Goal: Task Accomplishment & Management: Manage account settings

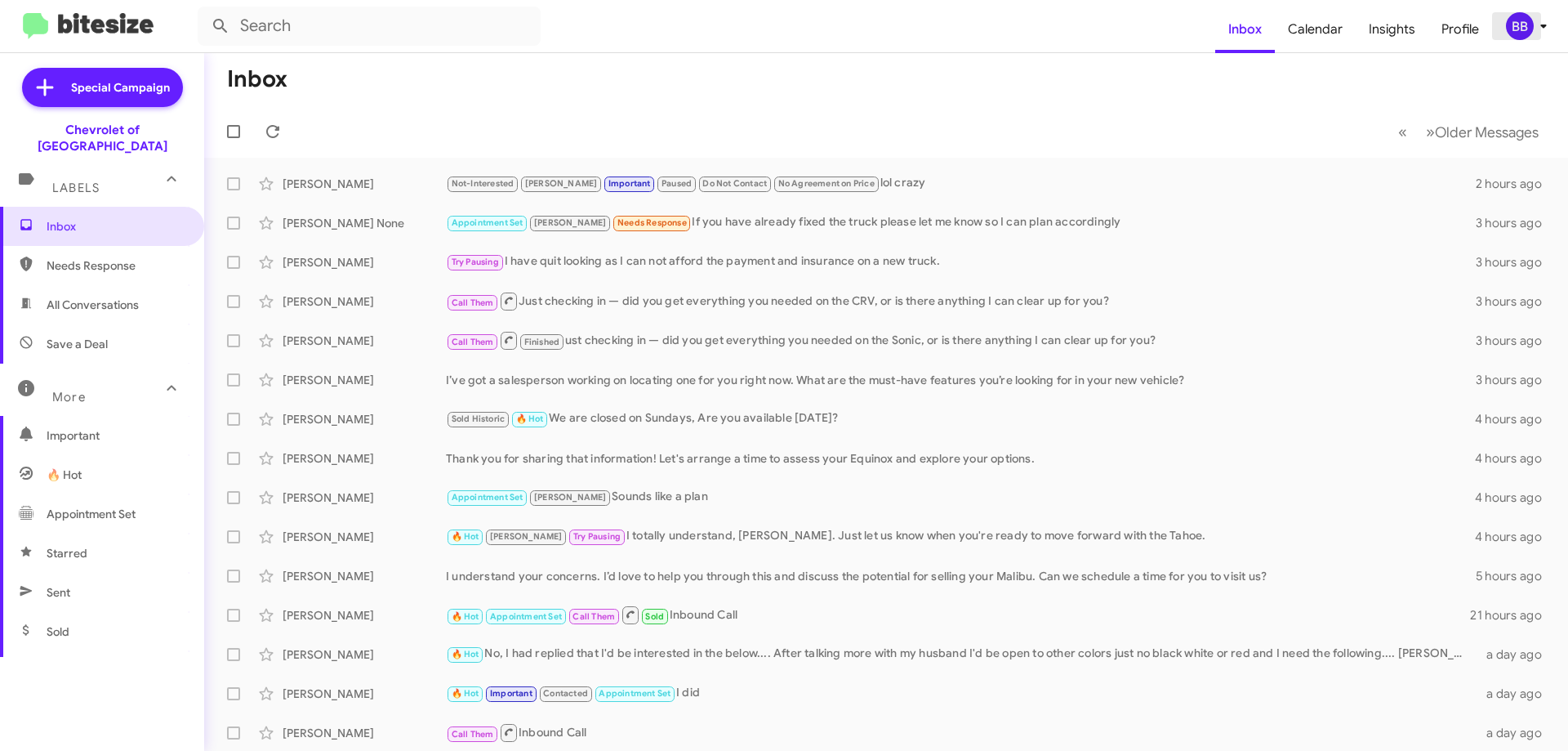
click at [1524, 35] on div "BB" at bounding box center [1520, 26] width 28 height 28
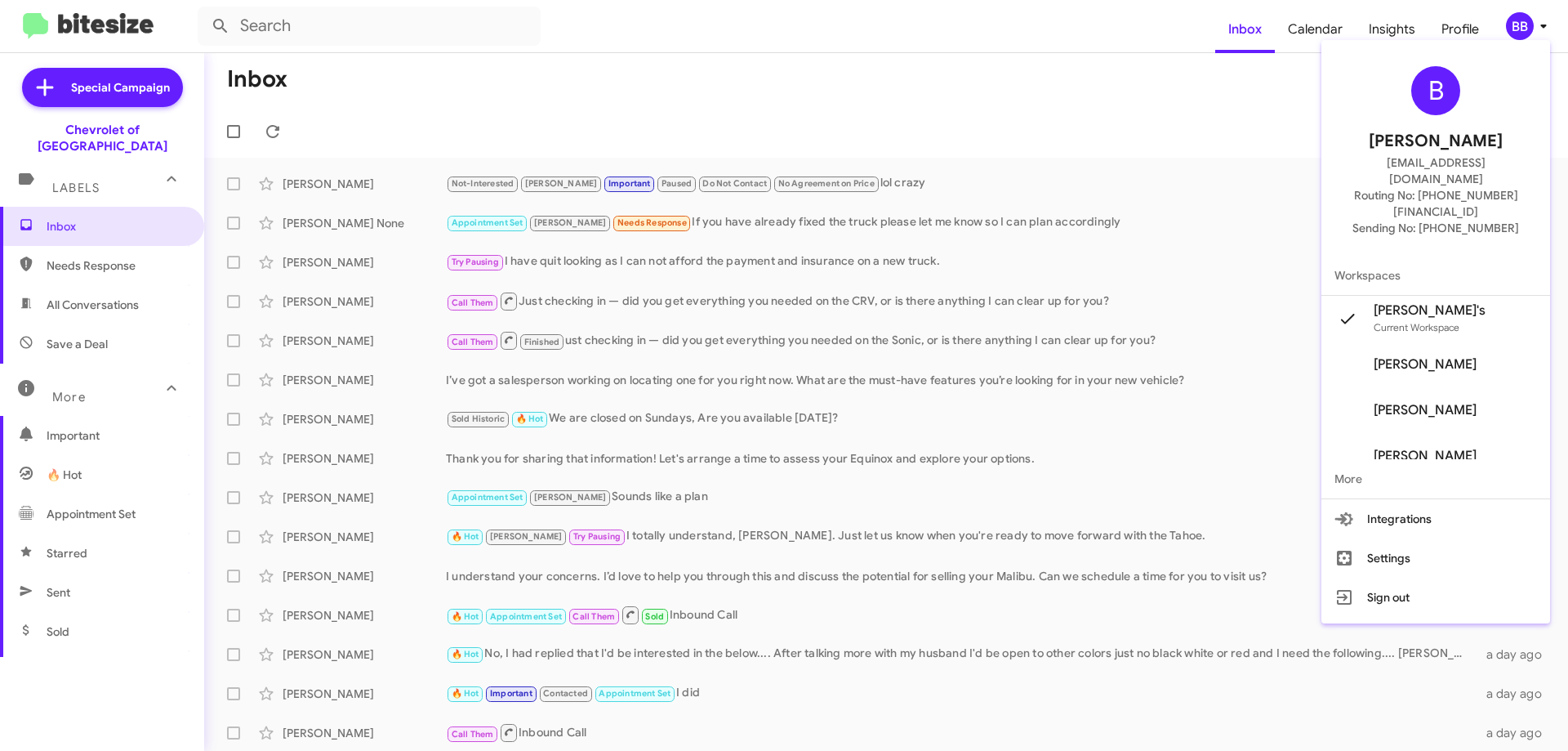
scroll to position [111, 0]
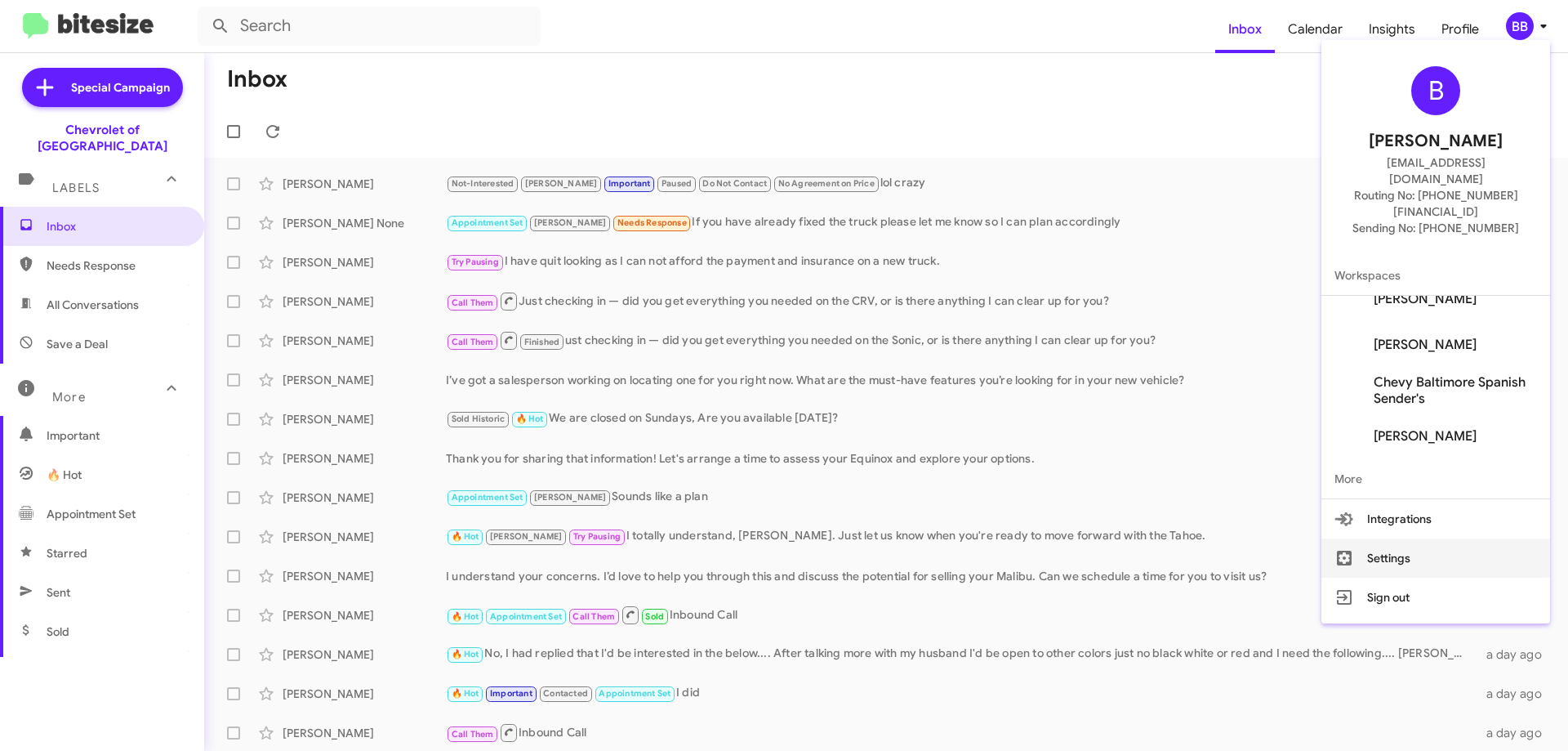
click at [1419, 538] on button "Settings" at bounding box center [1435, 557] width 229 height 39
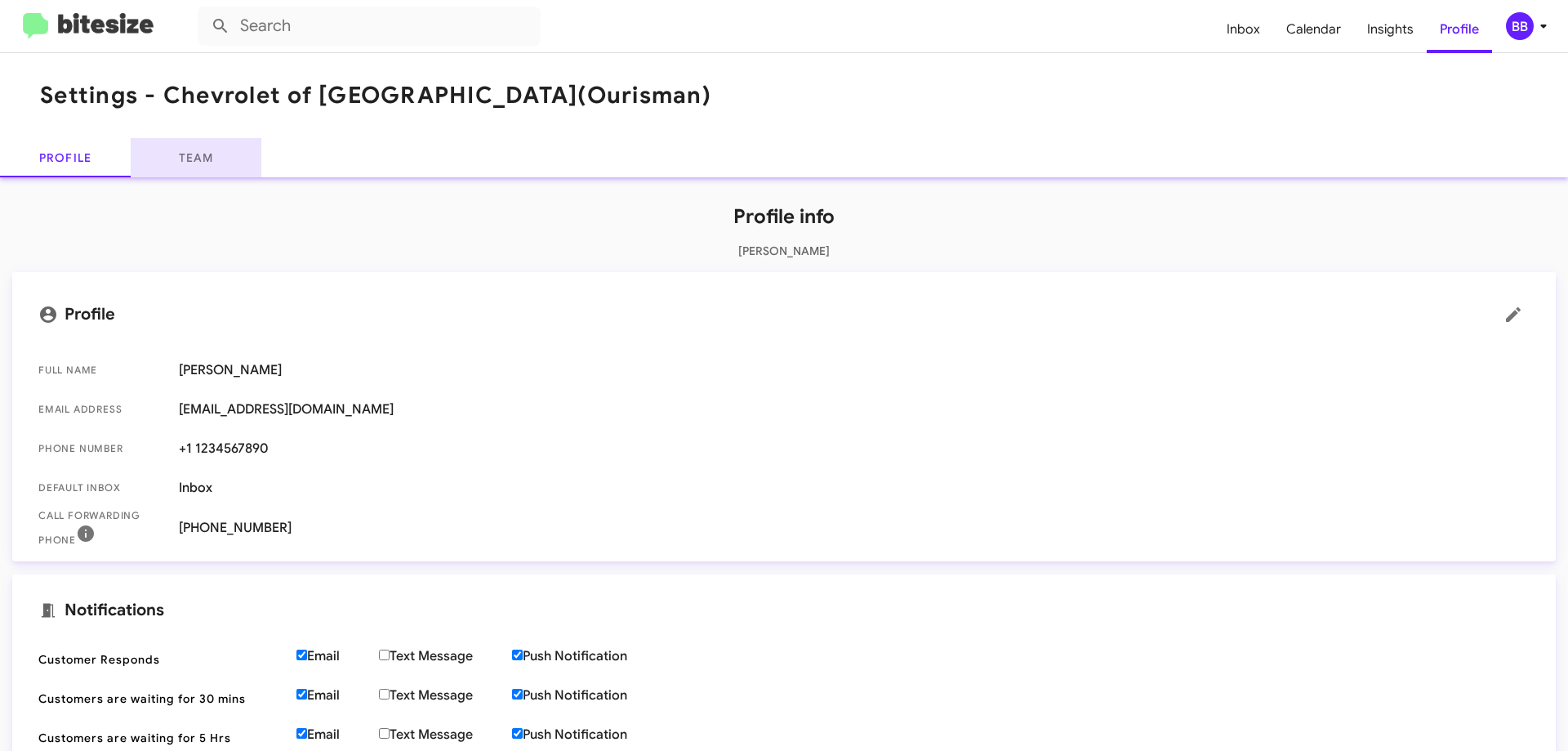
click at [237, 170] on link "Team" at bounding box center [196, 157] width 131 height 39
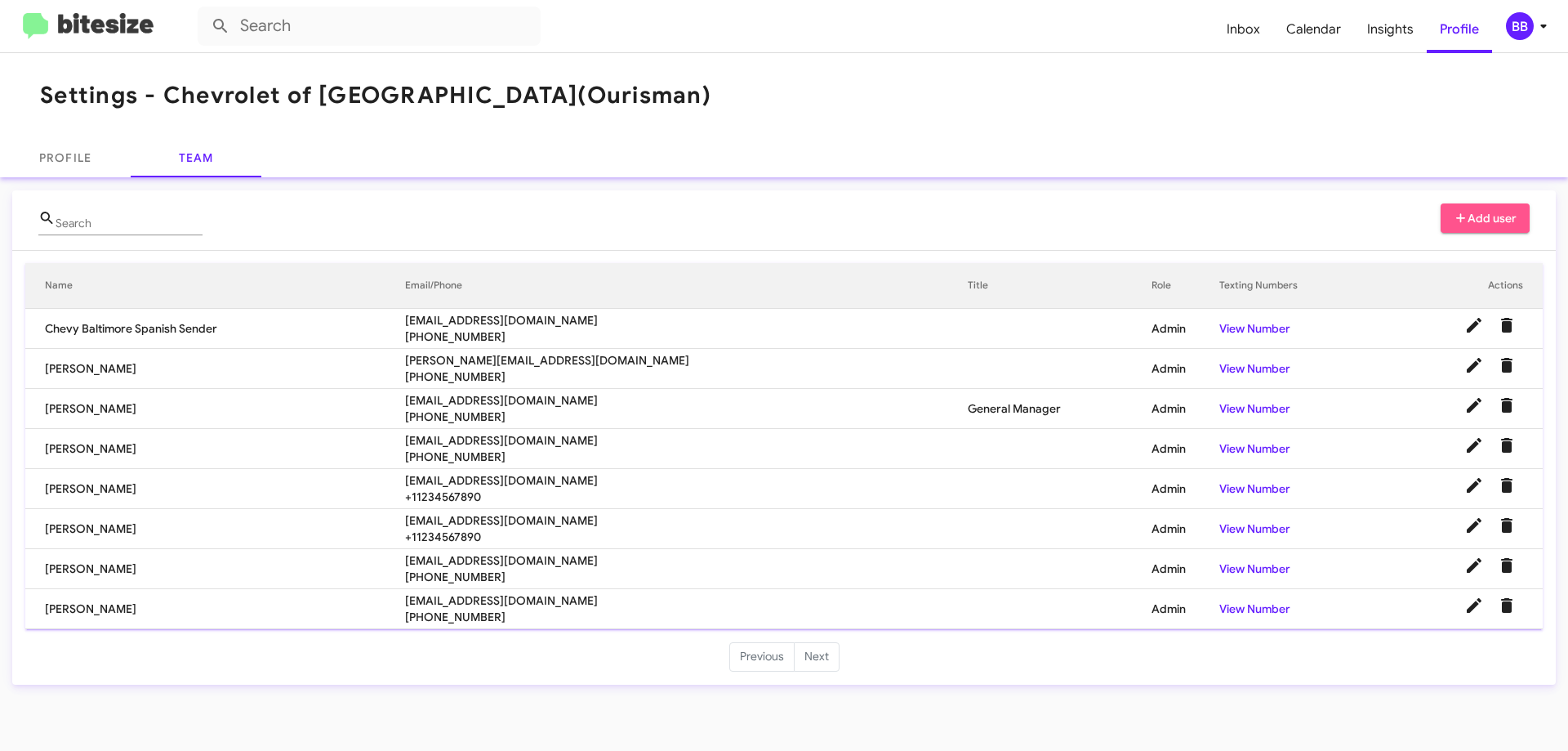
click at [1482, 216] on span "Add user" at bounding box center [1485, 217] width 64 height 29
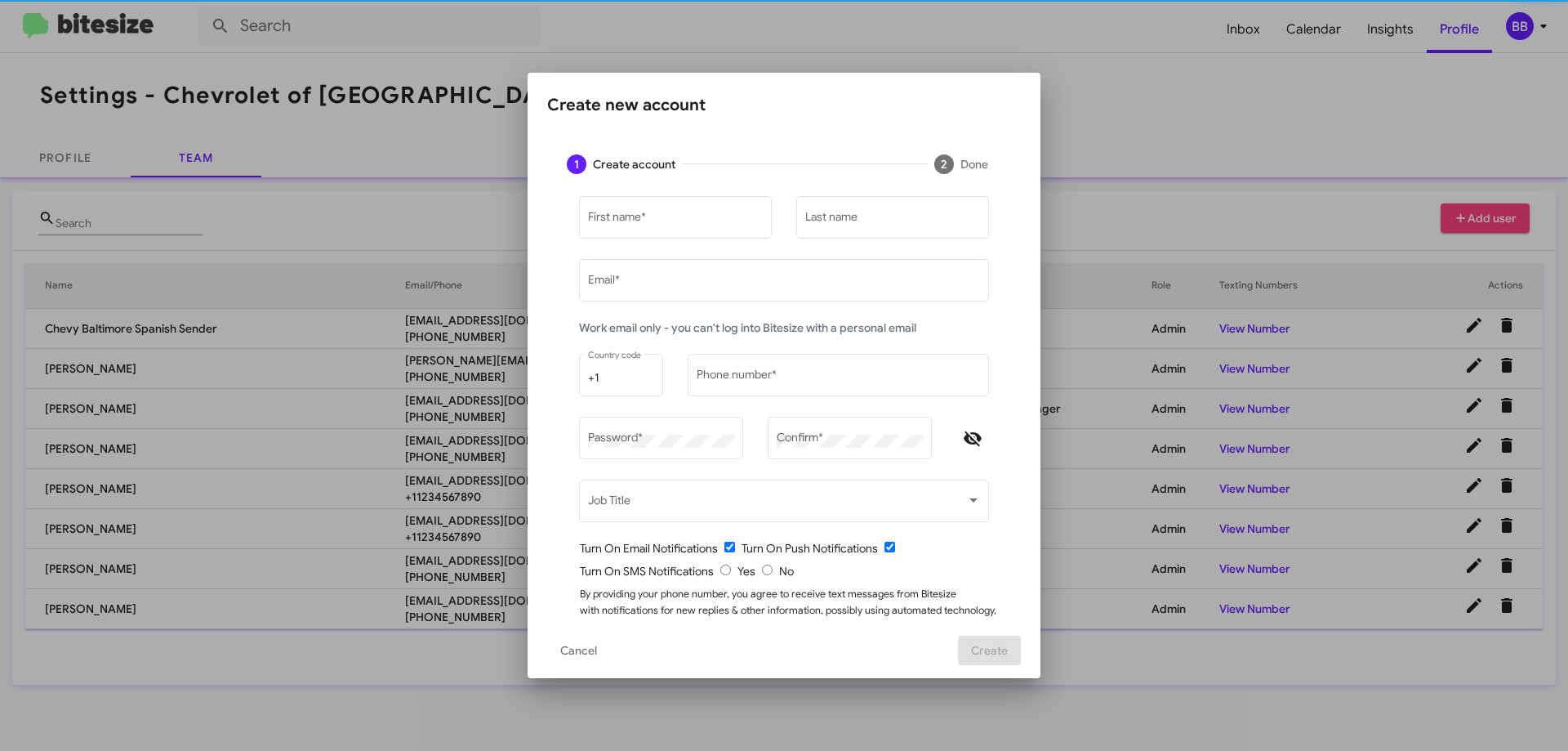
type input "[EMAIL_ADDRESS][DOMAIN_NAME]"
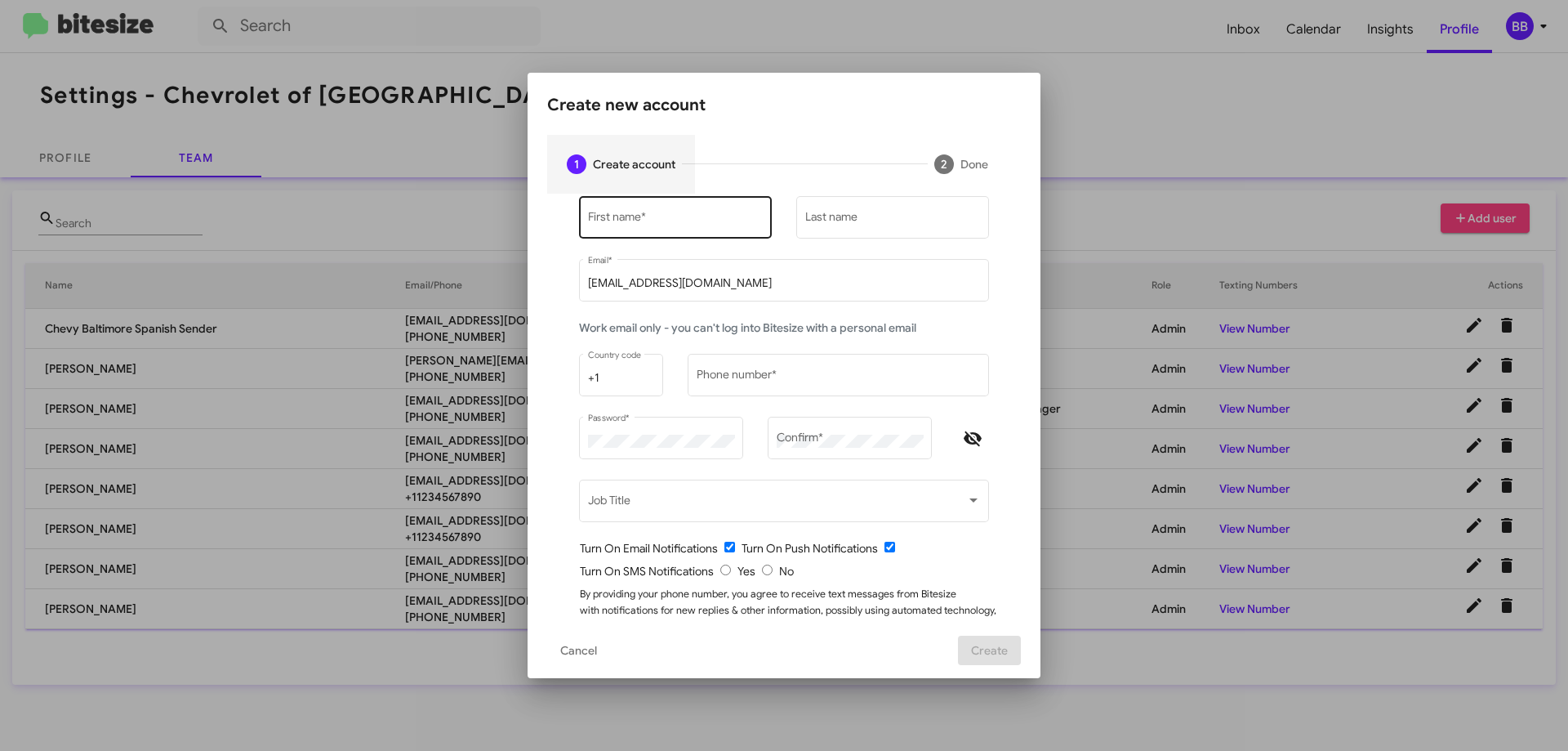
click at [703, 213] on div "First name *" at bounding box center [675, 216] width 176 height 45
type input "j"
type input "JC"
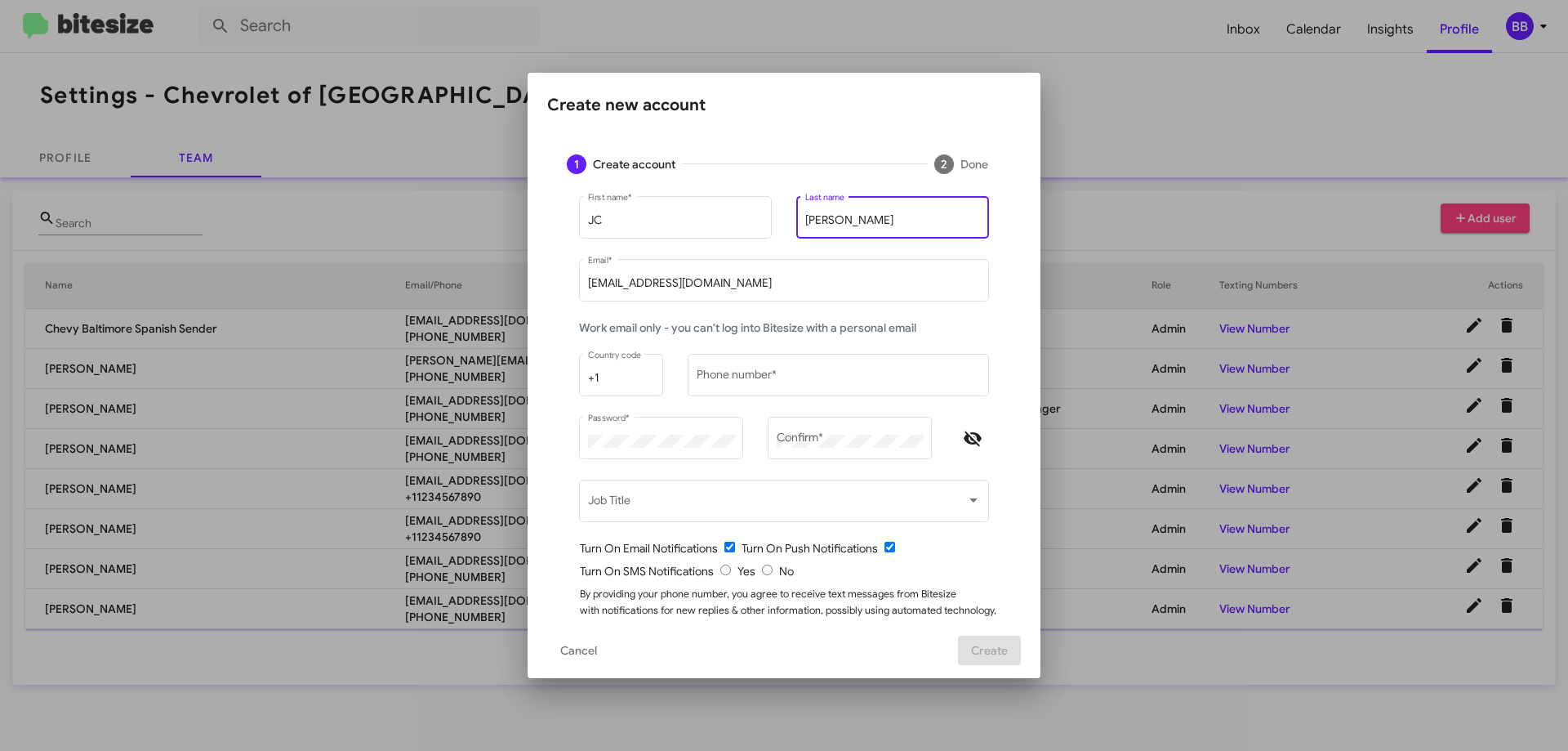
type input "[PERSON_NAME]"
drag, startPoint x: 757, startPoint y: 278, endPoint x: 476, endPoint y: 289, distance: 281.2
click at [476, 289] on div "Create new account 1 Create account 2 Done JC First name * [PERSON_NAME] Last n…" at bounding box center [784, 375] width 1568 height 751
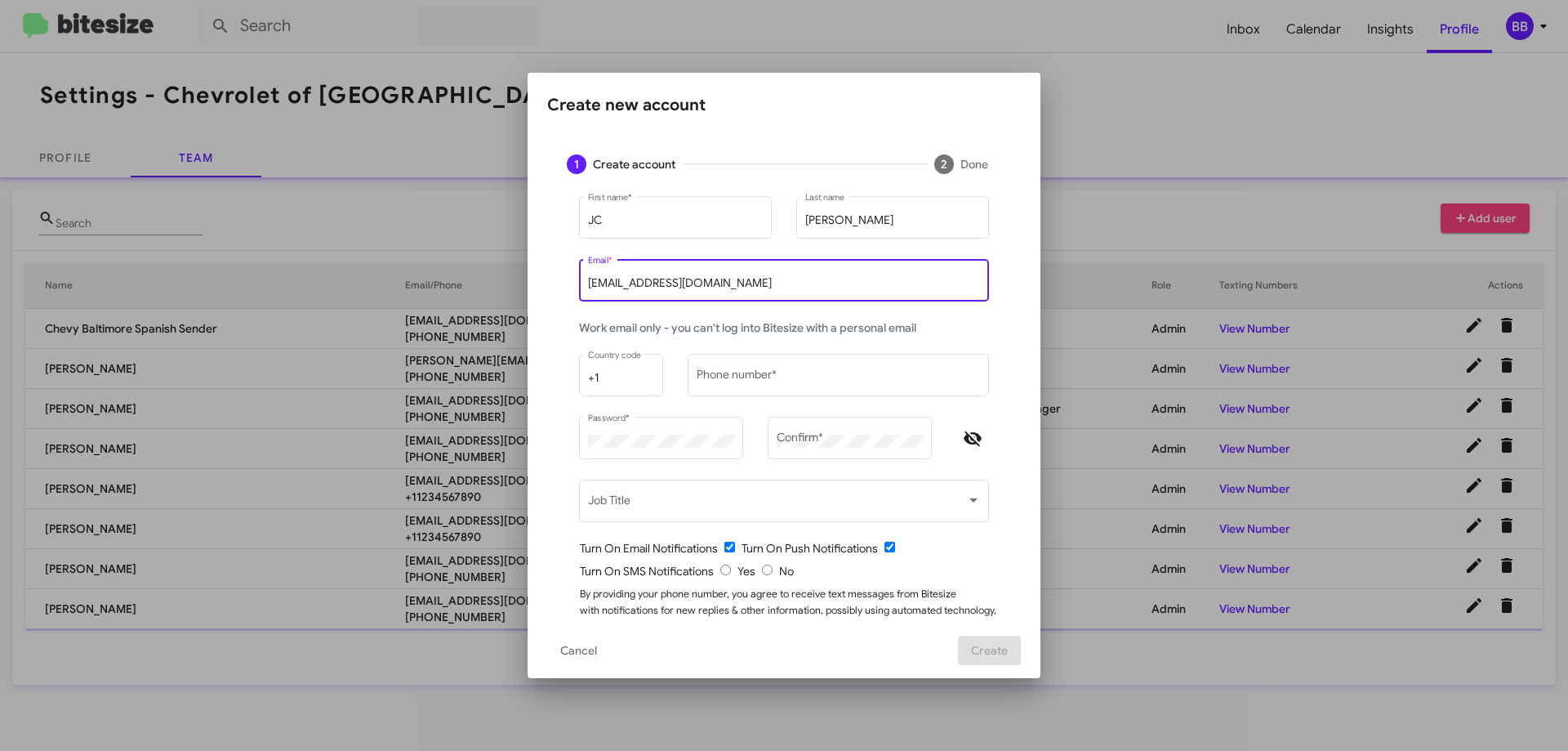
type input "[EMAIL_ADDRESS][DOMAIN_NAME]"
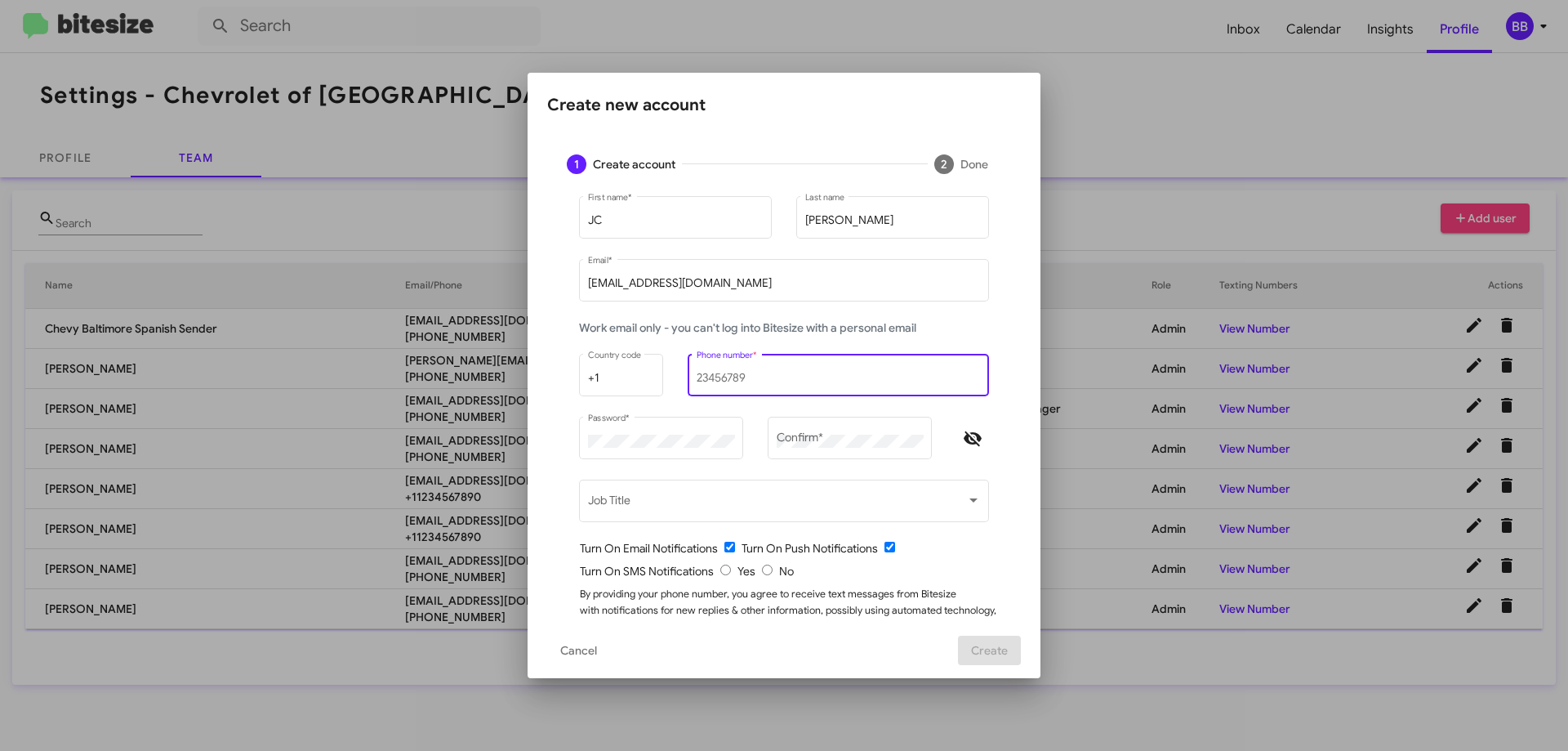
click at [803, 378] on input "Phone number *" at bounding box center [838, 378] width 284 height 13
click at [767, 375] on input "Phone number *" at bounding box center [838, 378] width 284 height 13
type input "4102773067"
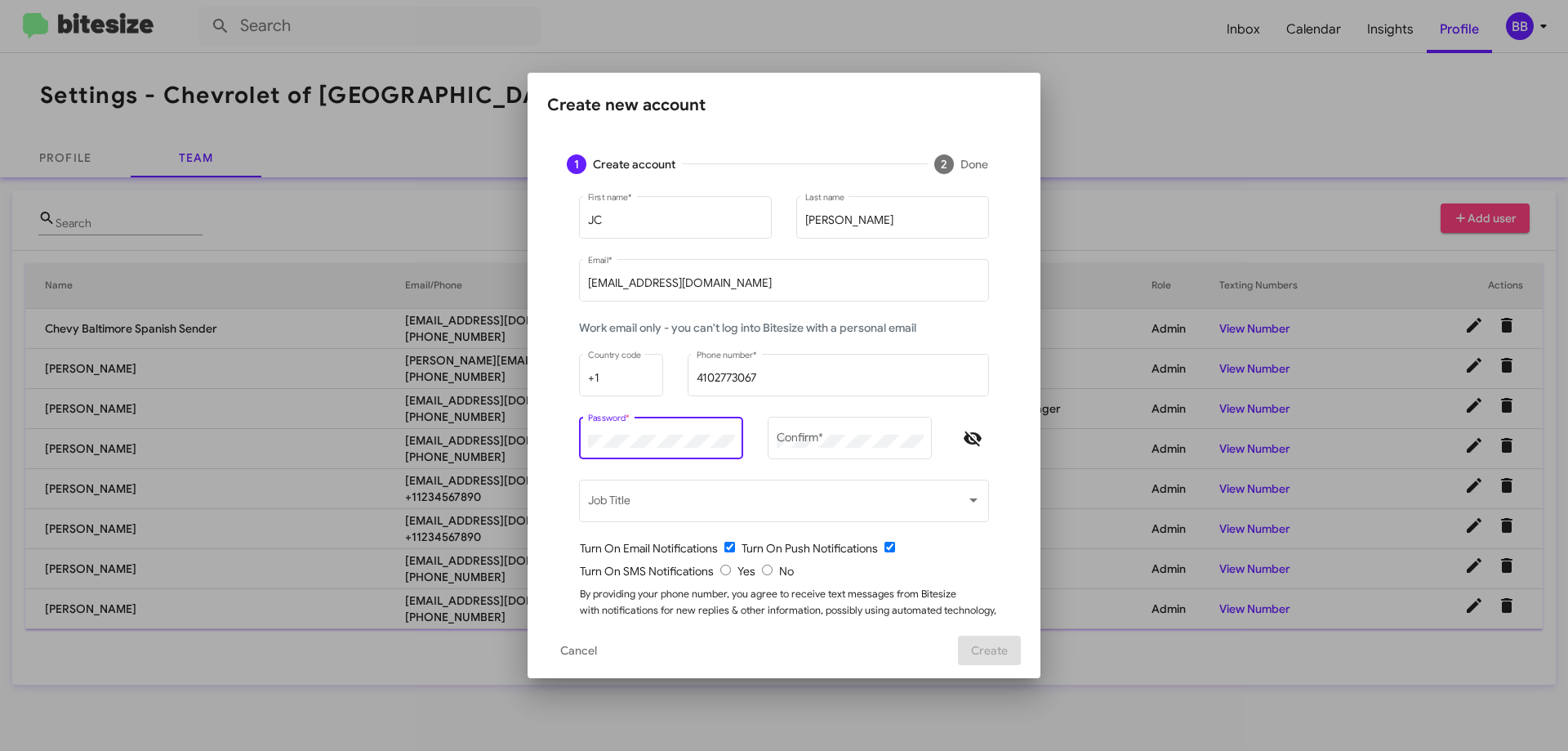
click at [968, 437] on icon "Hide password" at bounding box center [972, 437] width 18 height 14
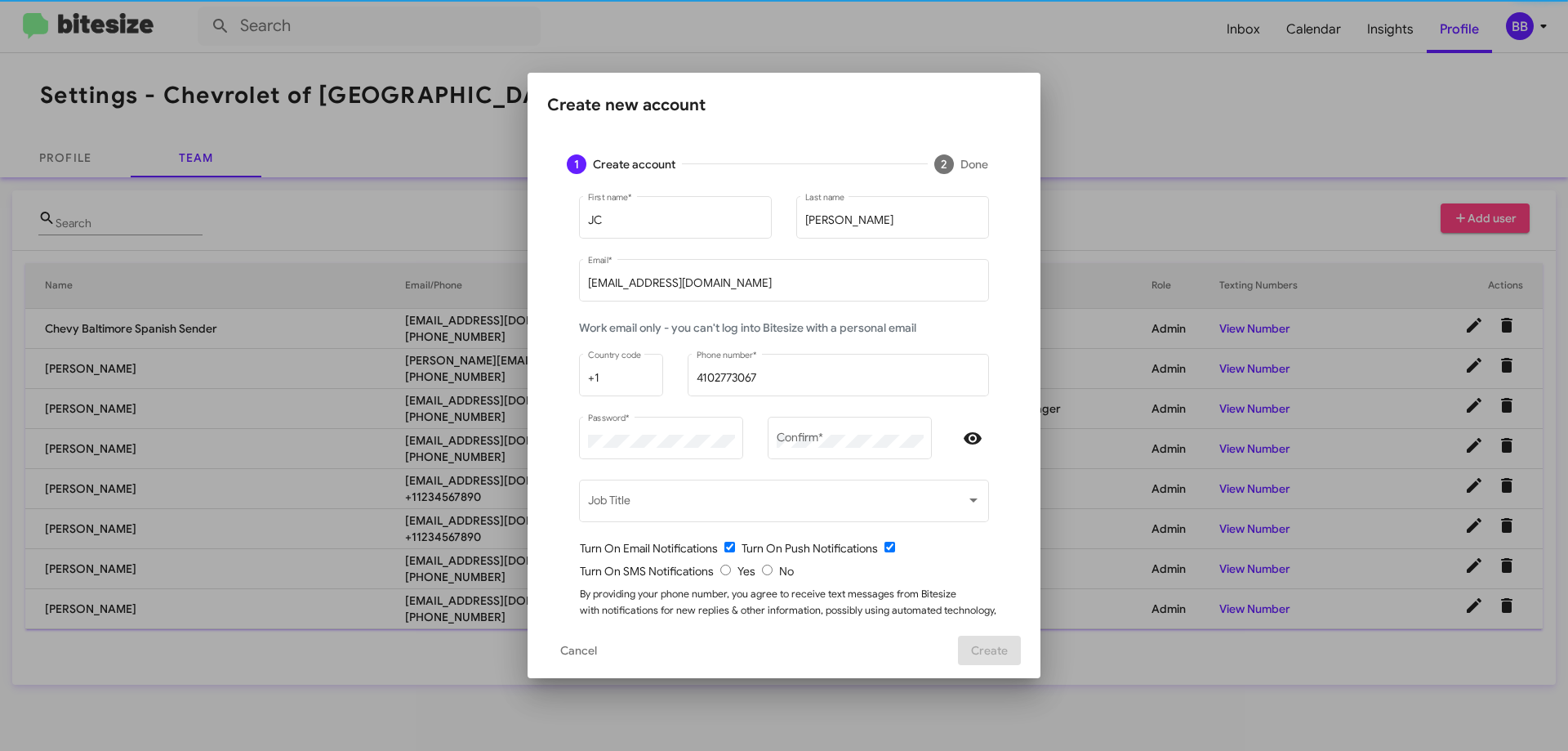
click at [443, 444] on div "Create new account 1 Create account 2 Done JC First name * [PERSON_NAME] Last n…" at bounding box center [784, 375] width 1568 height 751
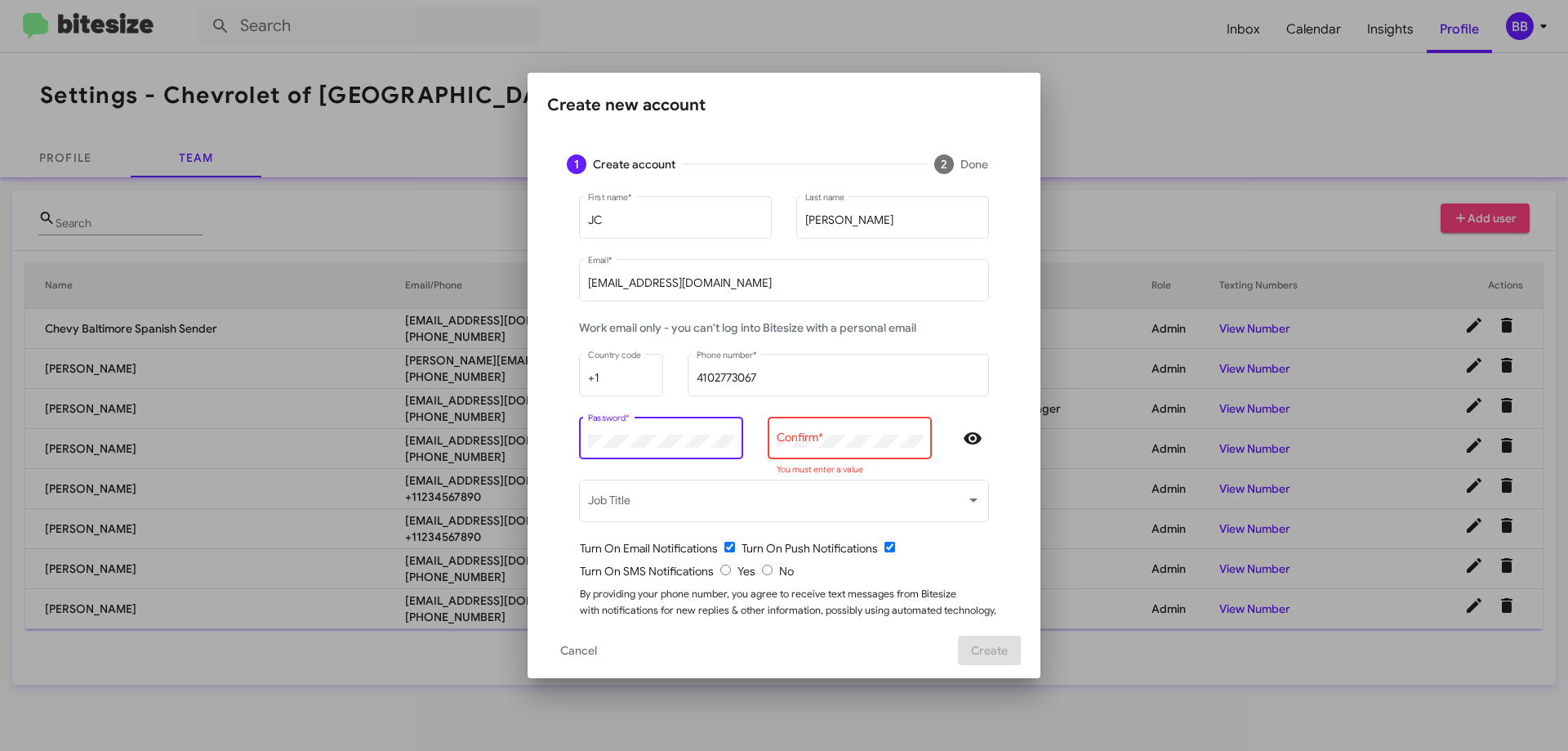
click at [411, 432] on div "Create new account 1 Create account 2 Done JC First name * [PERSON_NAME] Last n…" at bounding box center [784, 375] width 1568 height 751
click at [857, 432] on div "Confirm *" at bounding box center [849, 436] width 147 height 45
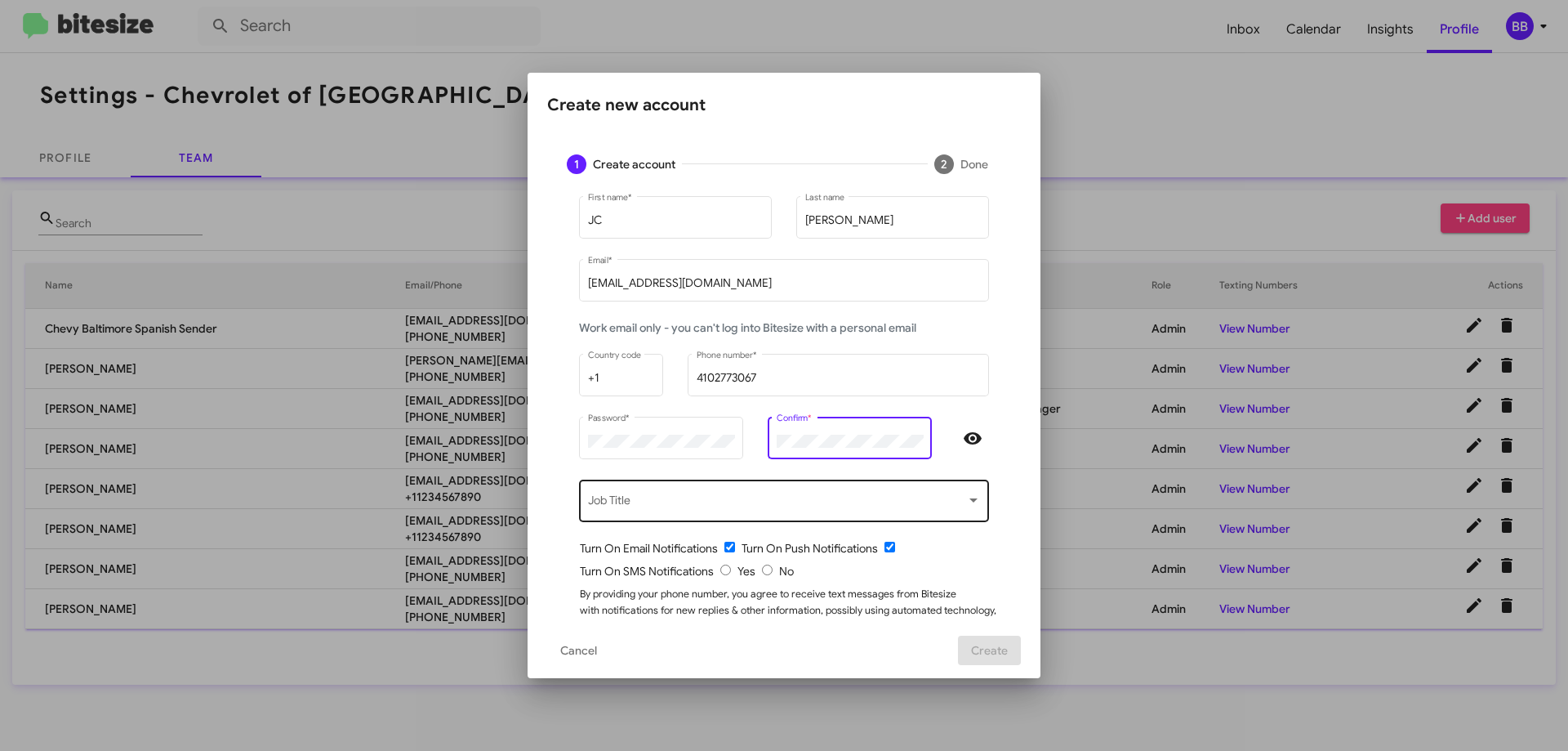
click at [658, 500] on span at bounding box center [776, 504] width 378 height 13
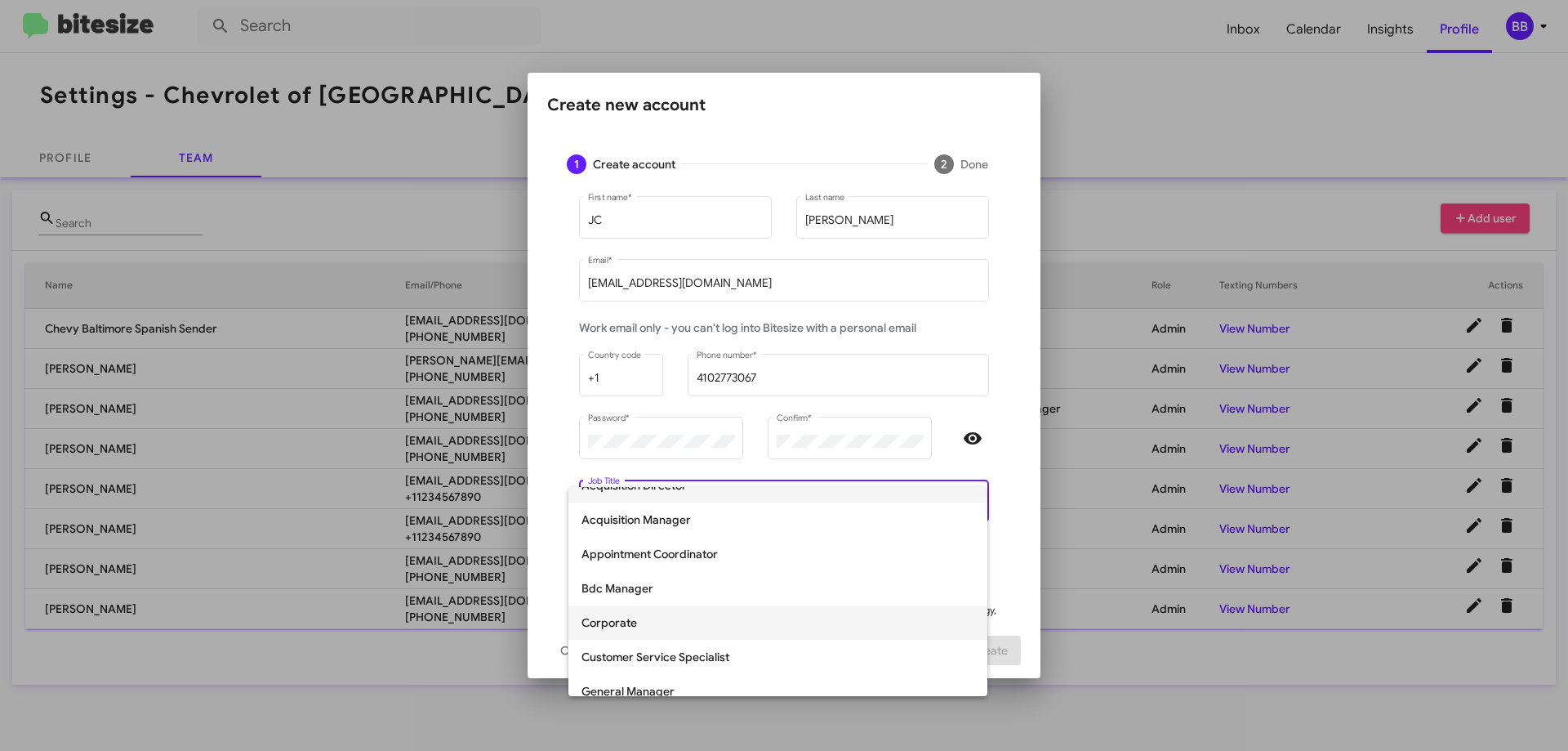
scroll to position [13, 0]
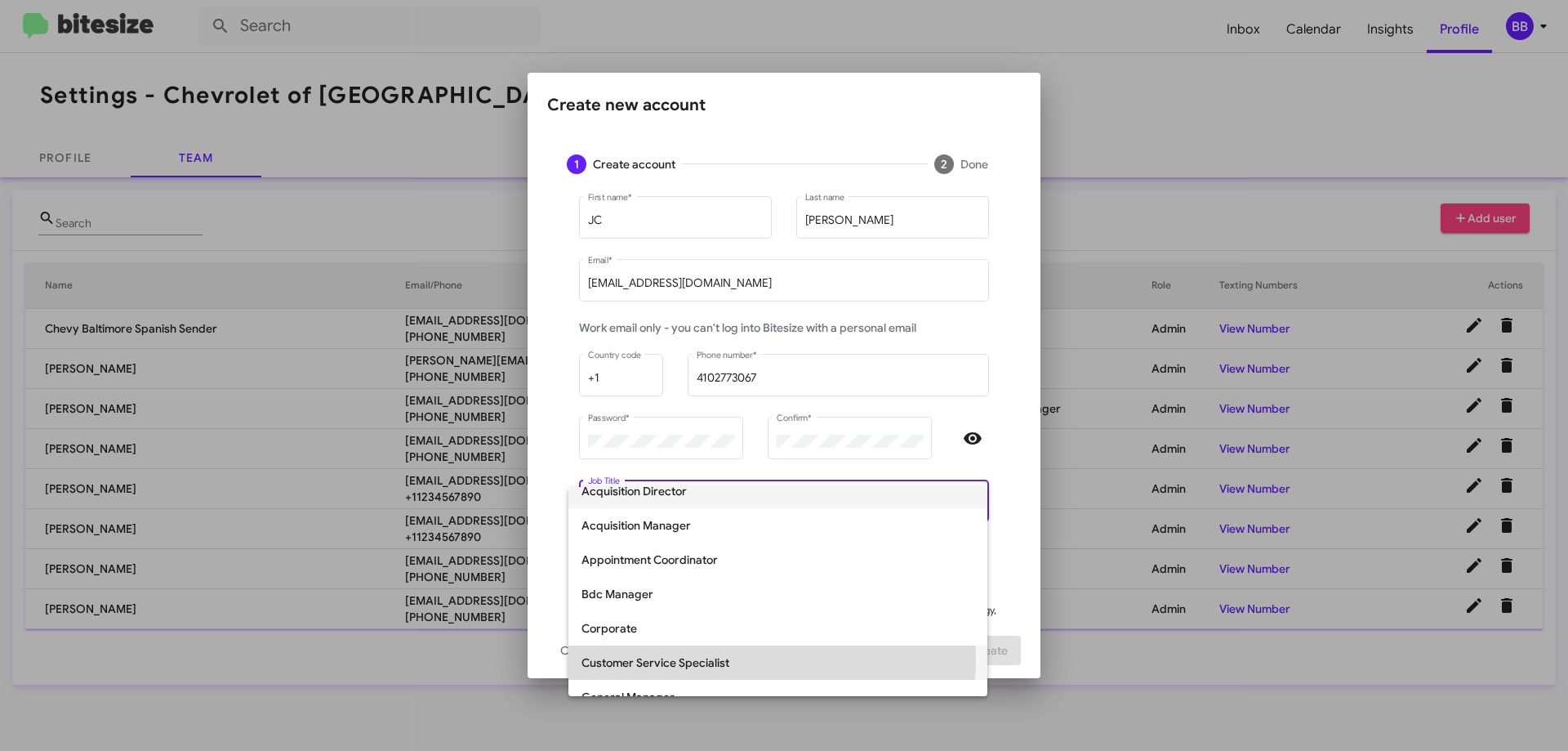
click at [759, 660] on span "Customer Service Specialist" at bounding box center [778, 663] width 393 height 34
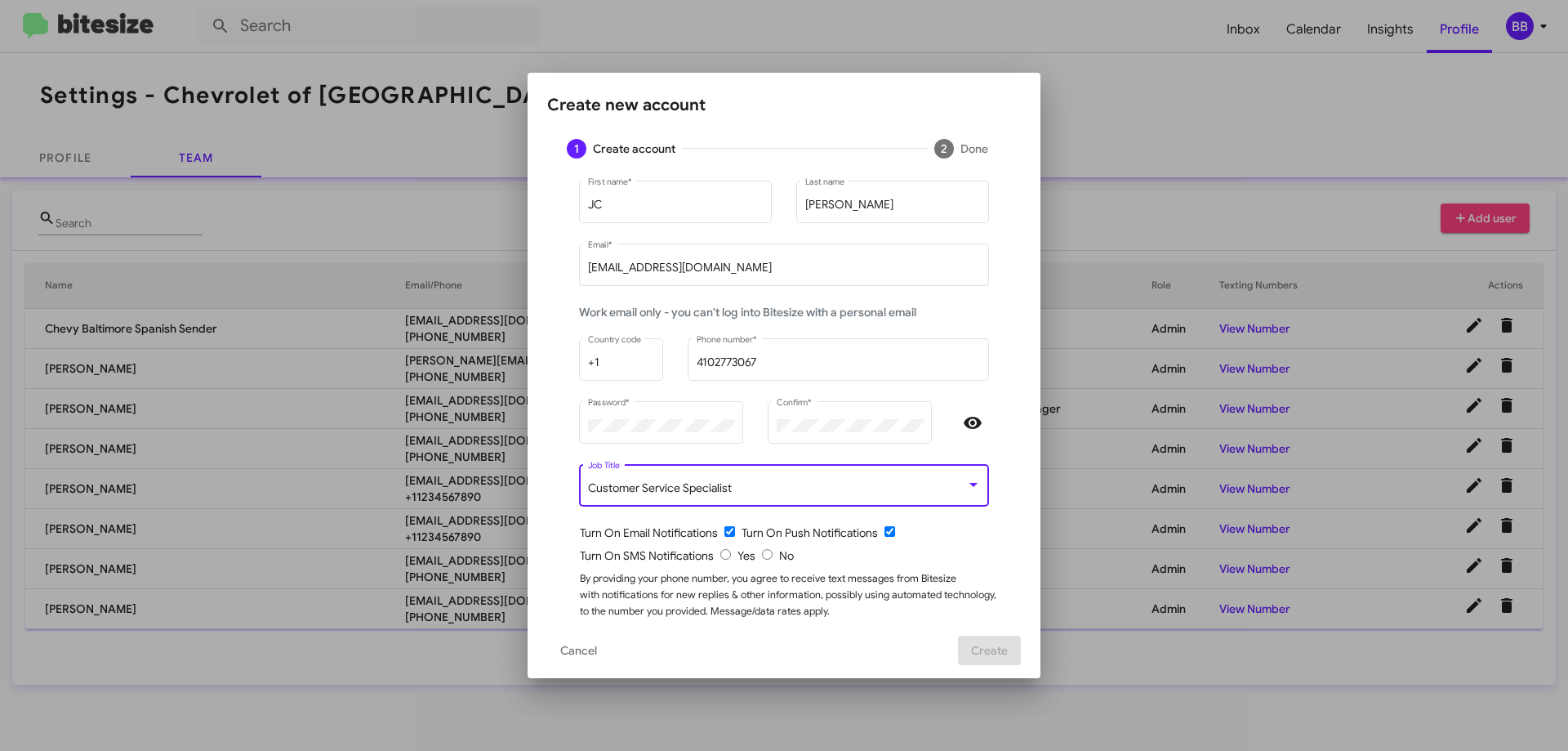
scroll to position [0, 0]
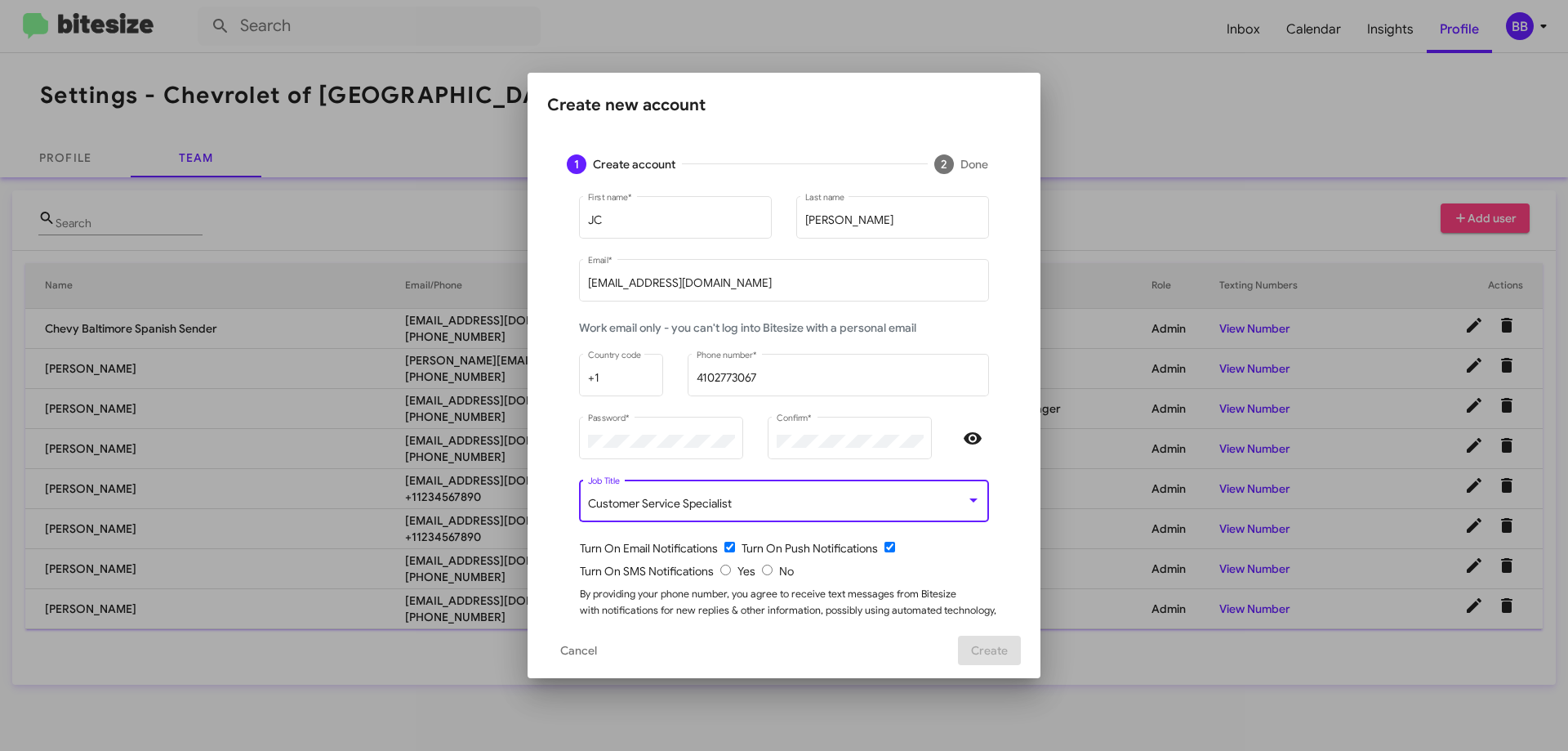
click at [722, 574] on input "radio" at bounding box center [725, 570] width 10 height 10
radio input "true"
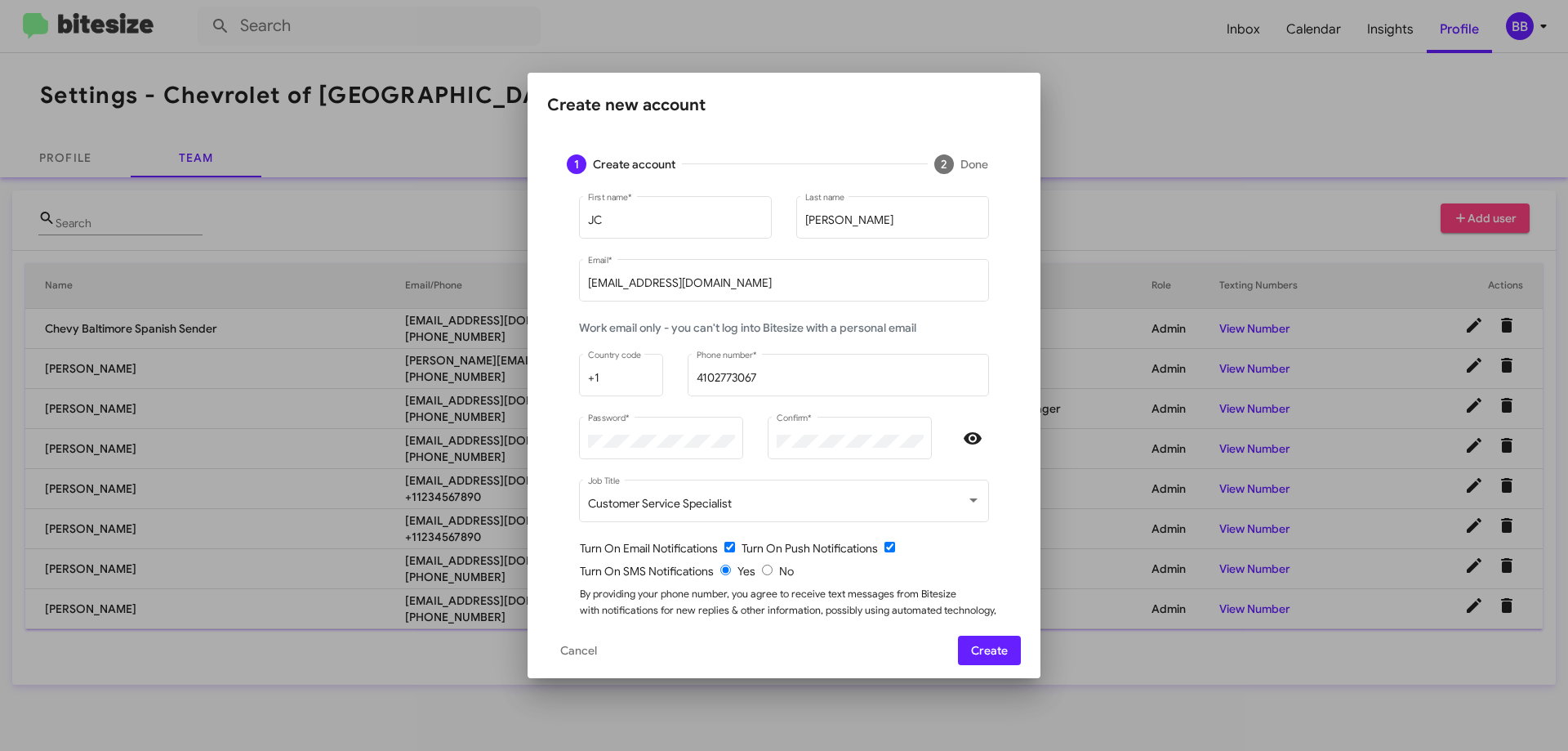
click at [989, 648] on span "Create" at bounding box center [989, 649] width 37 height 29
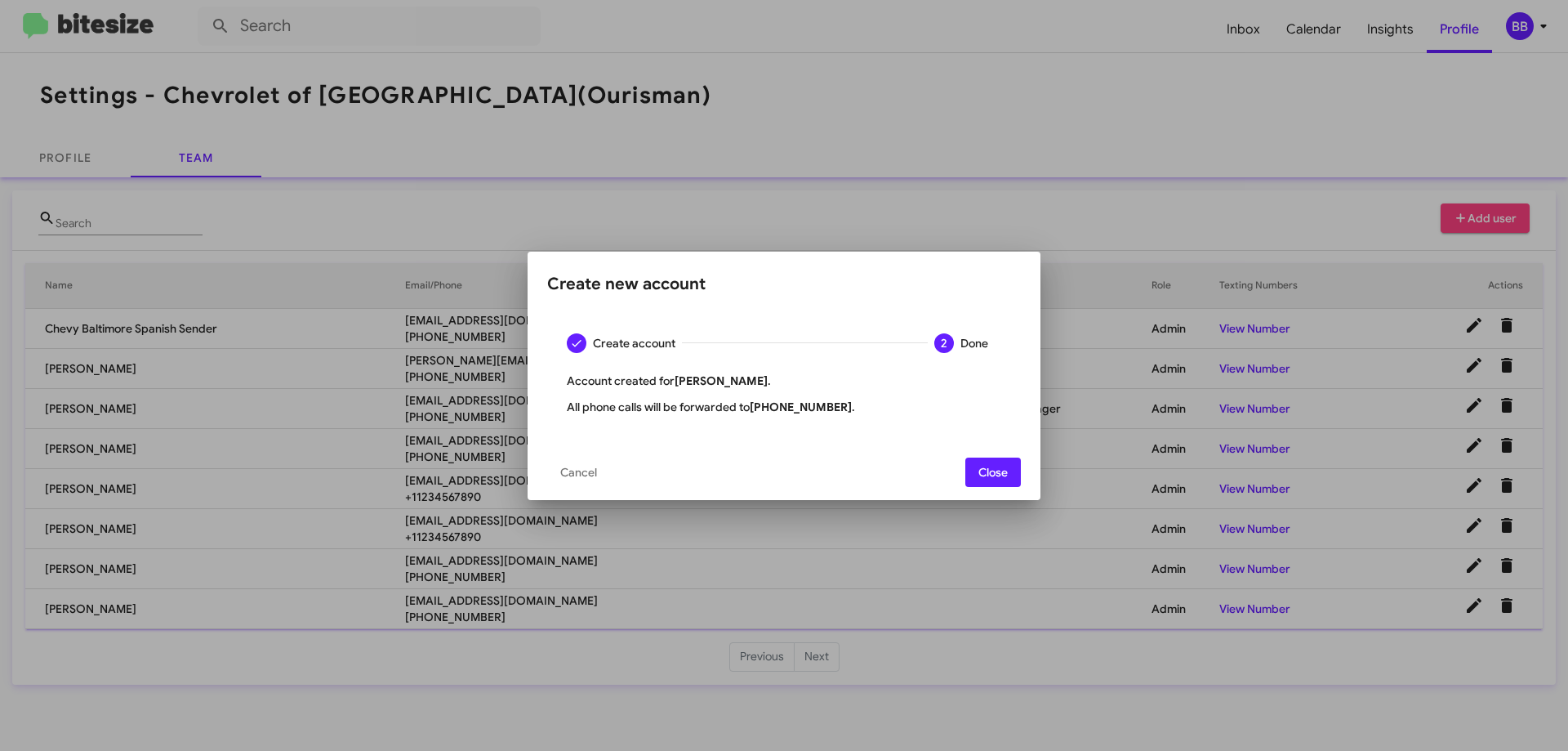
click at [1001, 465] on span "Close" at bounding box center [993, 472] width 29 height 29
